Goal: Navigation & Orientation: Find specific page/section

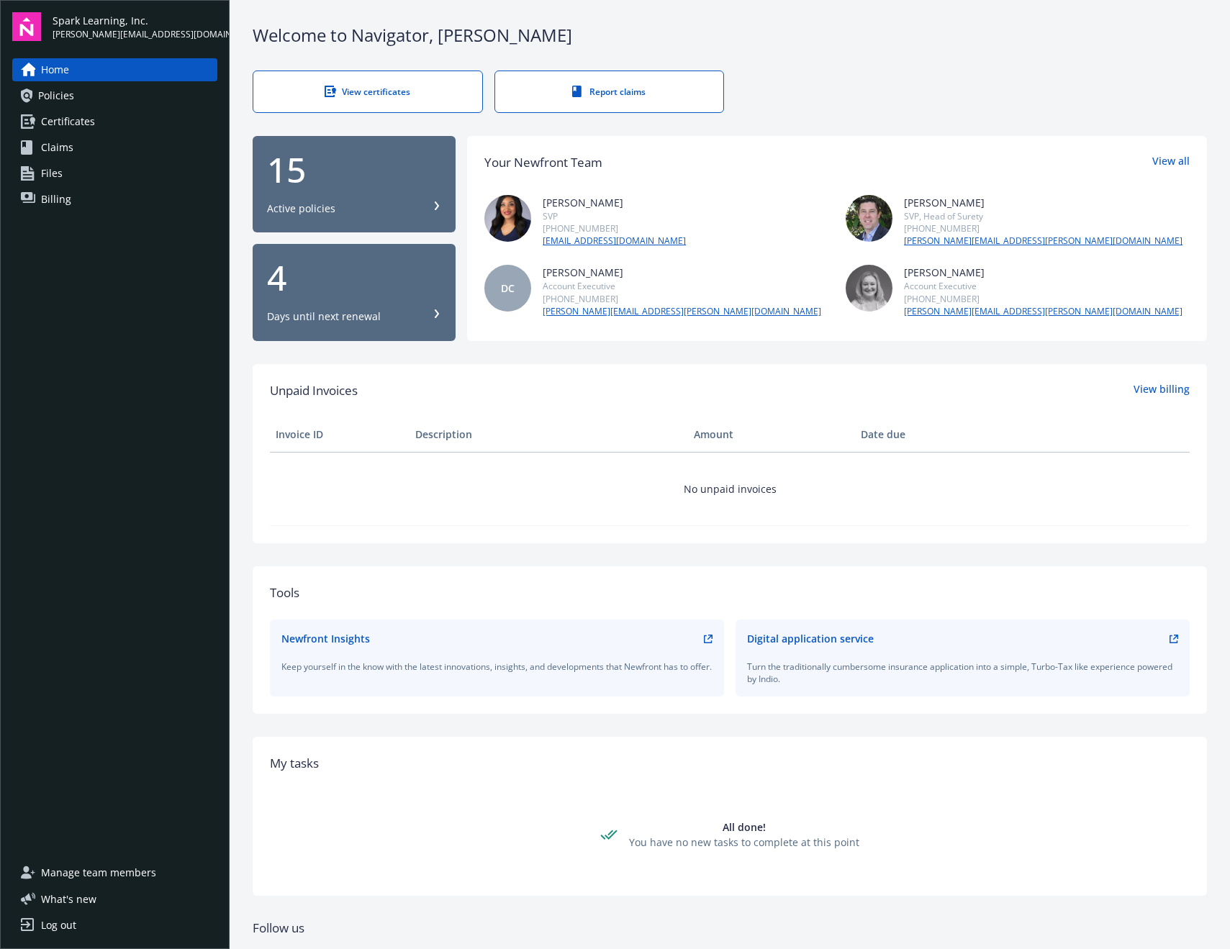
click at [96, 91] on link "Policies" at bounding box center [114, 95] width 205 height 23
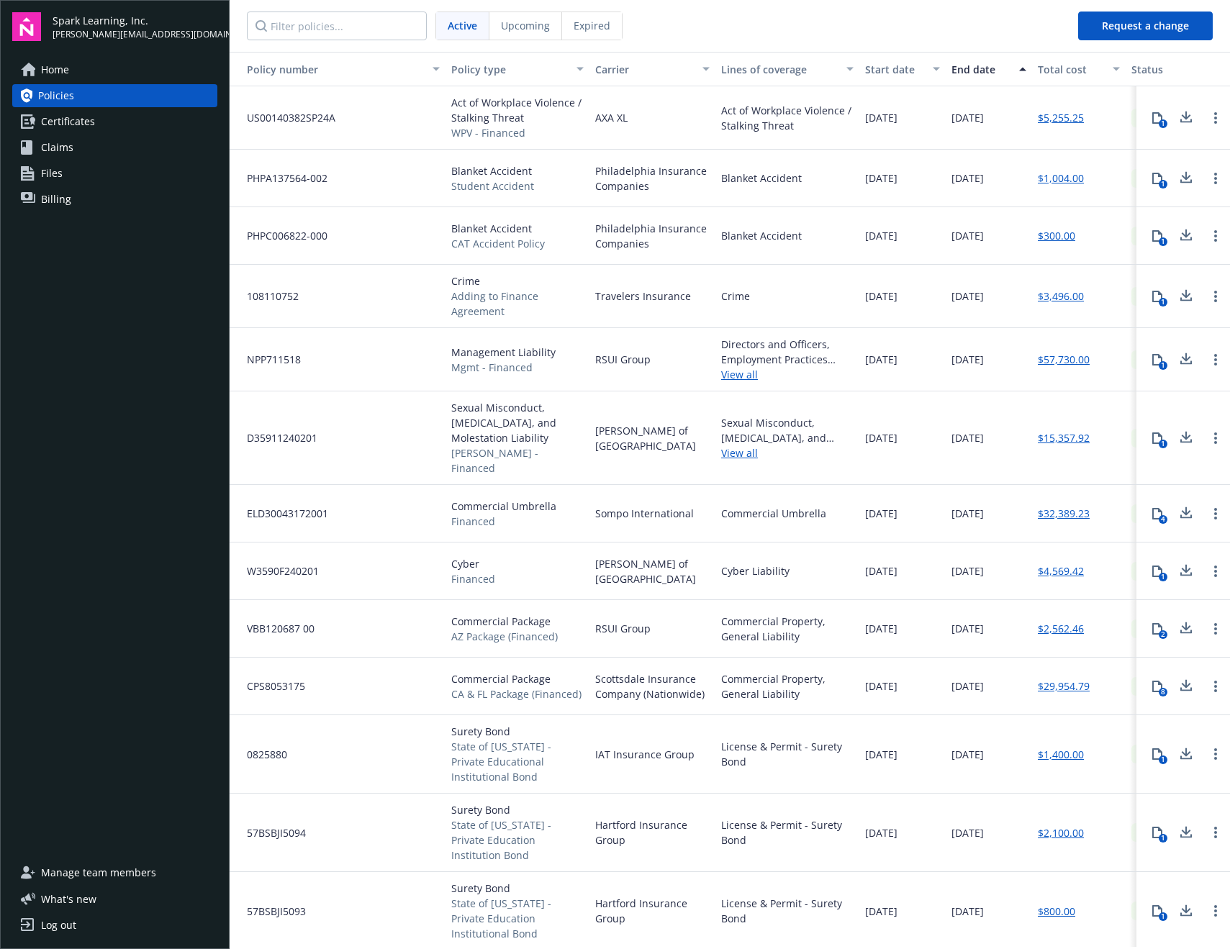
click at [511, 28] on span "Upcoming" at bounding box center [525, 25] width 49 height 15
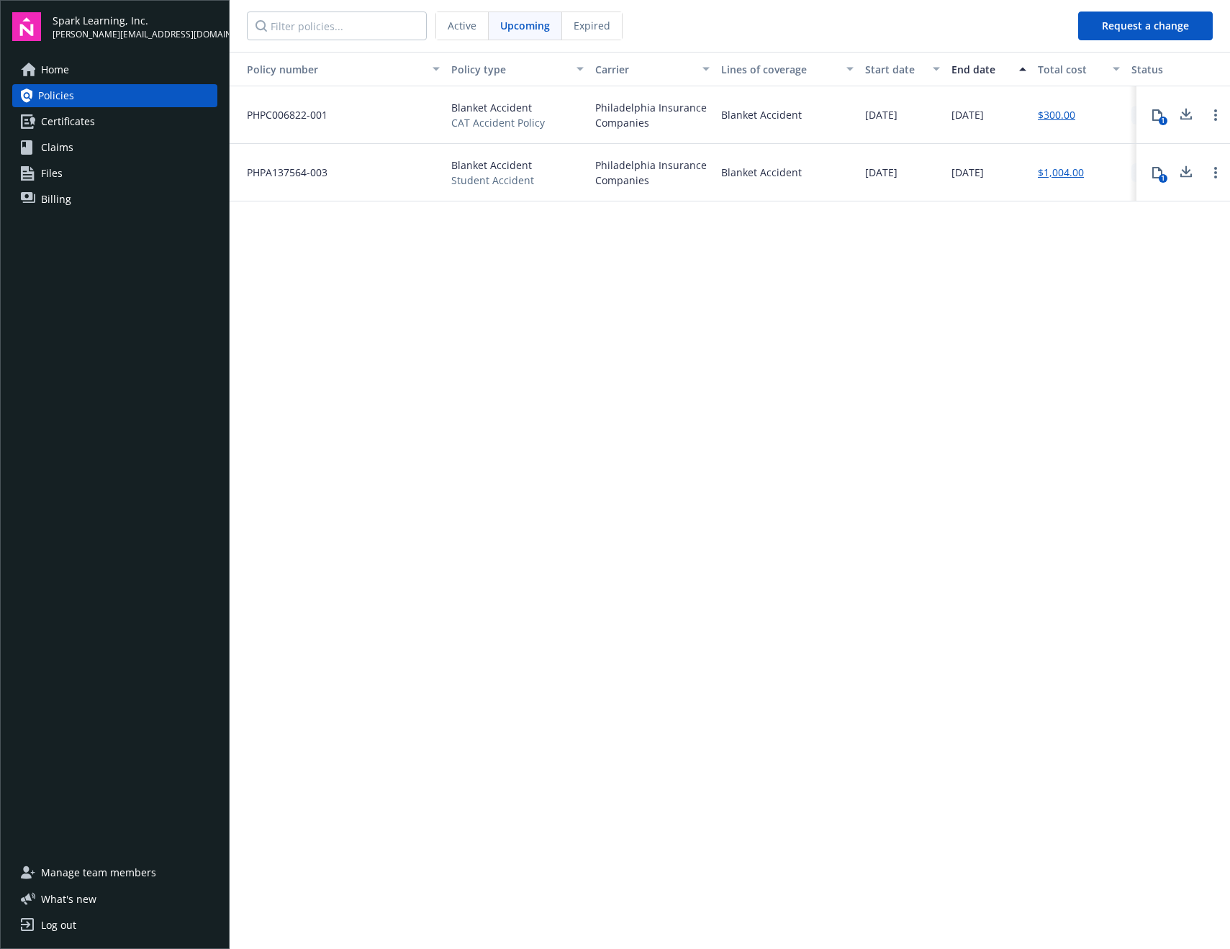
click at [584, 24] on span "Expired" at bounding box center [591, 25] width 37 height 15
